Goal: Task Accomplishment & Management: Use online tool/utility

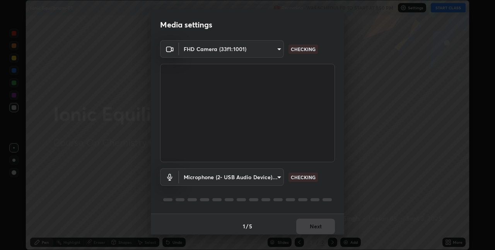
scroll to position [4, 0]
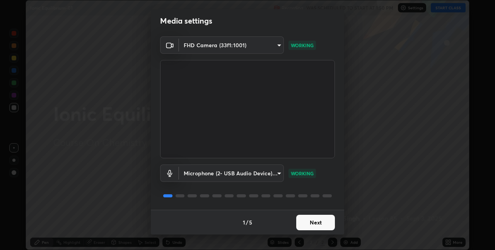
click at [315, 222] on button "Next" at bounding box center [315, 222] width 39 height 15
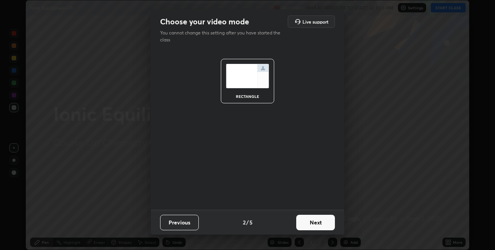
click at [317, 224] on button "Next" at bounding box center [315, 222] width 39 height 15
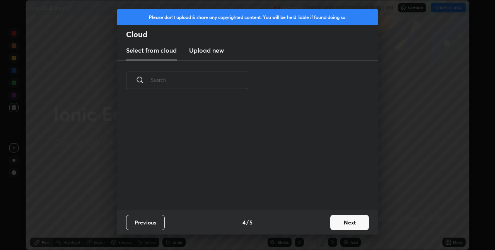
click at [330, 225] on button "Next" at bounding box center [349, 222] width 39 height 15
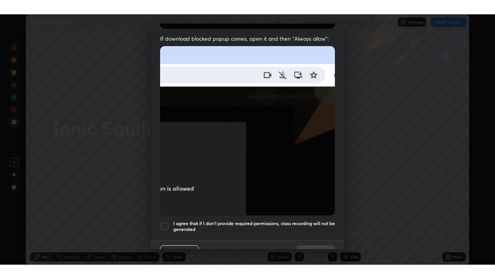
scroll to position [162, 0]
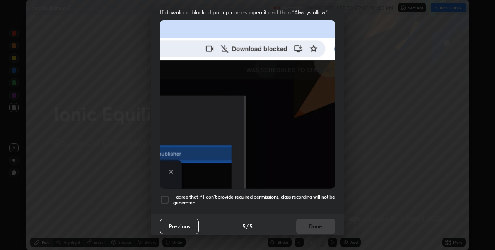
click at [275, 194] on h5 "I agree that if I don't provide required permissions, class recording will not …" at bounding box center [254, 200] width 162 height 12
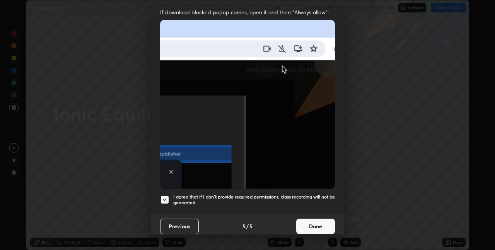
click at [318, 222] on button "Done" at bounding box center [315, 226] width 39 height 15
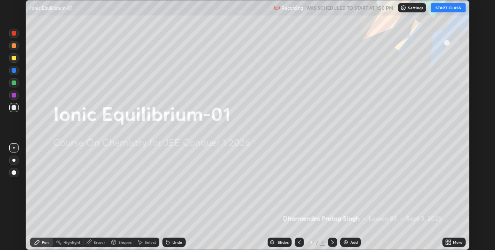
click at [449, 243] on icon at bounding box center [450, 244] width 2 height 2
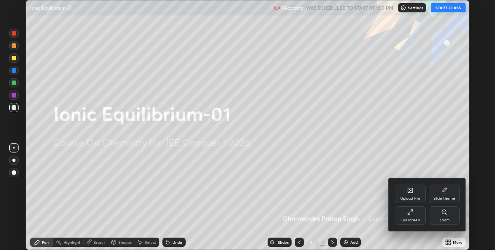
click at [415, 221] on div "Full screen" at bounding box center [410, 220] width 19 height 4
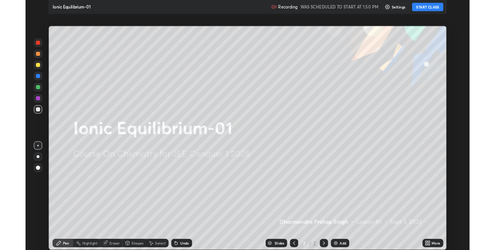
scroll to position [279, 495]
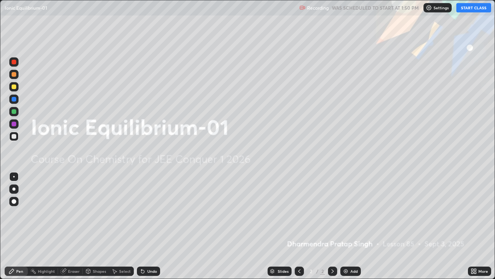
click at [474, 9] on button "START CLASS" at bounding box center [474, 7] width 35 height 9
click at [348, 250] on img at bounding box center [346, 271] width 6 height 6
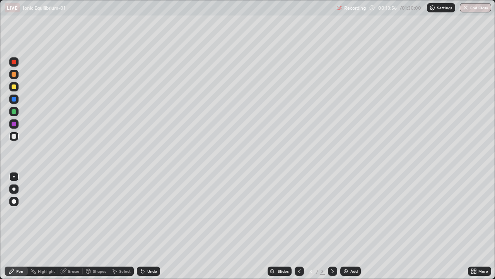
click at [349, 250] on div "Add" at bounding box center [350, 270] width 21 height 9
click at [475, 250] on icon at bounding box center [475, 269] width 2 height 2
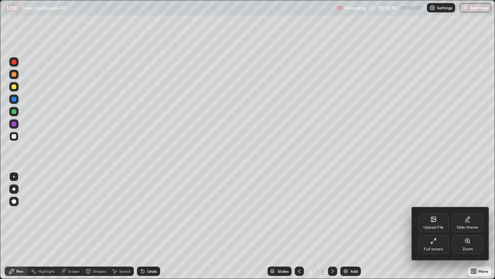
click at [336, 118] on div at bounding box center [247, 139] width 495 height 279
click at [335, 118] on div "Upload File Slide theme Full screen Zoom" at bounding box center [247, 139] width 495 height 279
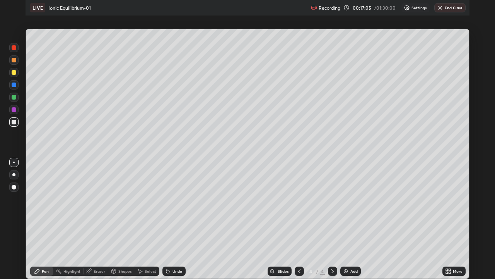
scroll to position [38438, 38193]
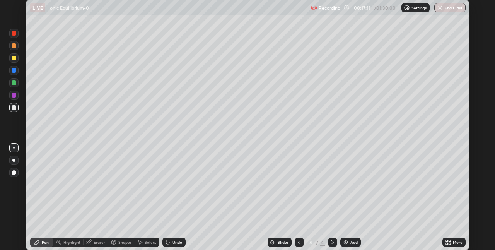
click at [449, 240] on icon at bounding box center [450, 241] width 2 height 2
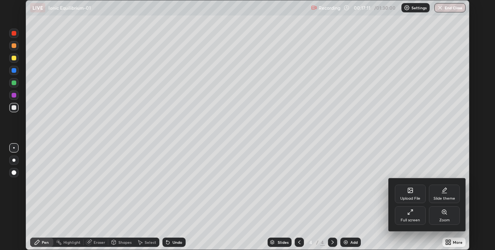
click at [448, 241] on div at bounding box center [247, 125] width 495 height 250
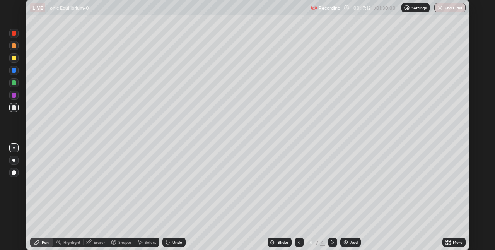
click at [447, 241] on icon at bounding box center [447, 241] width 2 height 2
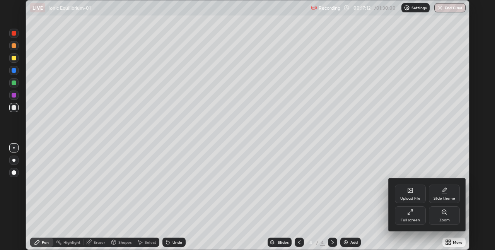
click at [412, 216] on div "Full screen" at bounding box center [410, 215] width 31 height 19
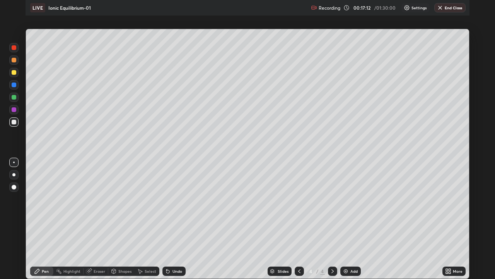
scroll to position [279, 495]
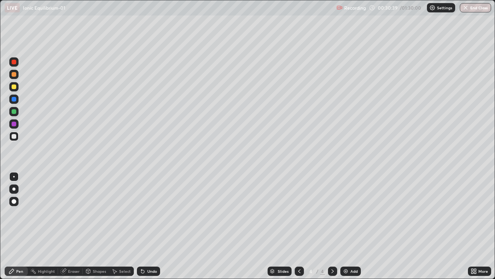
click at [348, 250] on img at bounding box center [346, 271] width 6 height 6
click at [351, 250] on div "Add" at bounding box center [354, 271] width 7 height 4
click at [347, 250] on img at bounding box center [346, 271] width 6 height 6
click at [353, 250] on div "Add" at bounding box center [354, 271] width 7 height 4
click at [347, 250] on img at bounding box center [346, 271] width 6 height 6
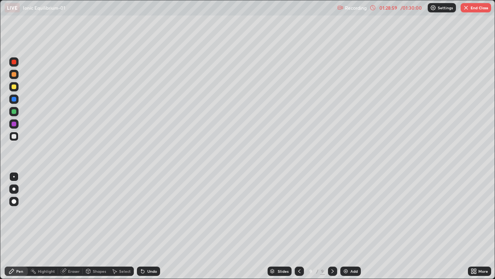
click at [345, 250] on img at bounding box center [346, 271] width 6 height 6
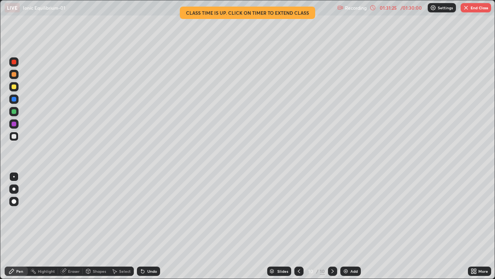
click at [470, 9] on button "End Class" at bounding box center [476, 7] width 31 height 9
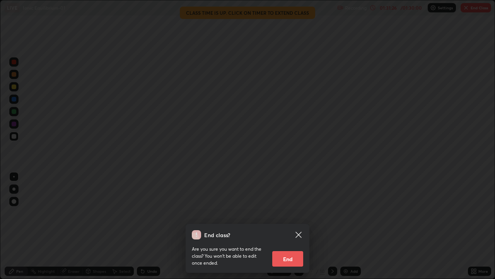
click at [293, 250] on button "End" at bounding box center [287, 258] width 31 height 15
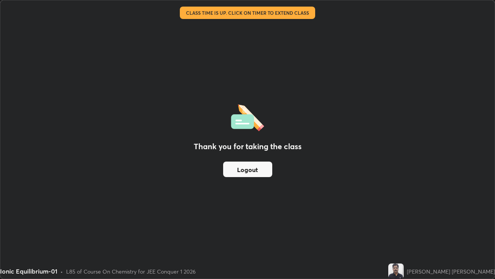
click at [246, 164] on button "Logout" at bounding box center [247, 168] width 49 height 15
